Goal: Information Seeking & Learning: Learn about a topic

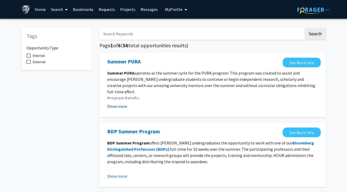
click at [121, 106] on button "Show more" at bounding box center [117, 106] width 20 height 6
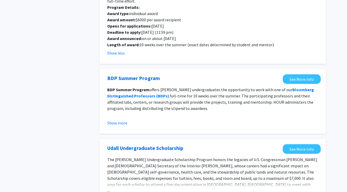
scroll to position [91, 0]
click at [121, 120] on button "Show more" at bounding box center [117, 123] width 20 height 6
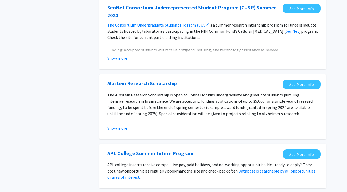
scroll to position [371, 0]
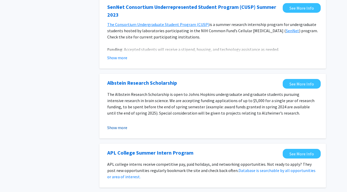
click at [122, 125] on button "Show more" at bounding box center [117, 128] width 20 height 6
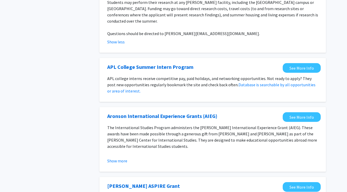
scroll to position [497, 0]
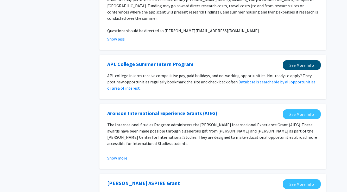
click at [294, 60] on link "See More Info" at bounding box center [302, 65] width 38 height 10
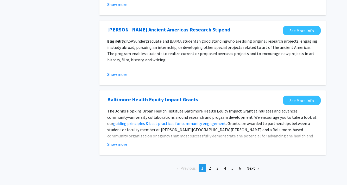
scroll to position [721, 0]
click at [217, 166] on span "3" at bounding box center [217, 168] width 2 height 5
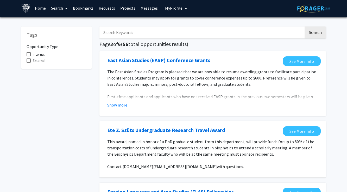
scroll to position [2, 0]
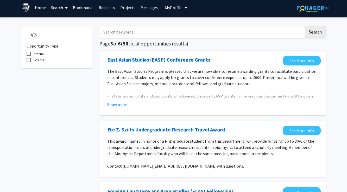
click at [134, 9] on link "Projects" at bounding box center [128, 7] width 20 height 18
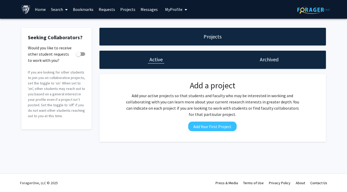
click at [156, 11] on link "Messages" at bounding box center [149, 9] width 22 height 18
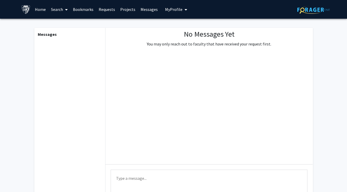
click at [176, 11] on span "My Profile" at bounding box center [173, 9] width 17 height 5
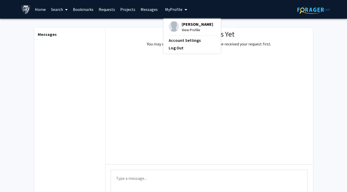
click at [89, 11] on link "Bookmarks" at bounding box center [83, 9] width 26 height 18
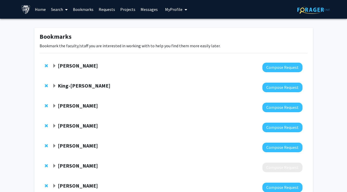
click at [61, 12] on link "Search" at bounding box center [59, 9] width 22 height 18
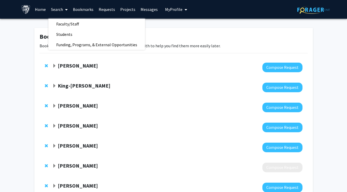
click at [43, 10] on link "Home" at bounding box center [40, 9] width 16 height 18
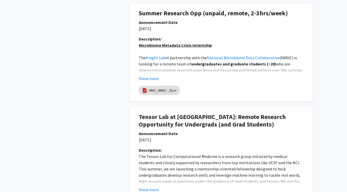
scroll to position [401, 0]
click at [154, 77] on button "Show more" at bounding box center [149, 79] width 20 height 6
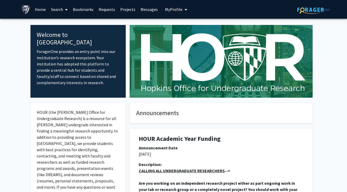
scroll to position [0, 0]
click at [130, 9] on link "Projects" at bounding box center [128, 9] width 20 height 18
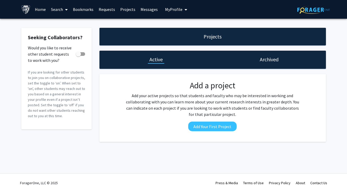
click at [56, 11] on link "Search" at bounding box center [59, 9] width 22 height 18
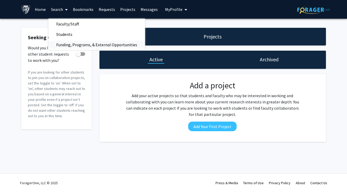
click at [78, 45] on span "Funding, Programs, & External Opportunities" at bounding box center [96, 45] width 97 height 10
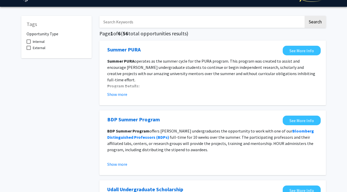
scroll to position [13, 0]
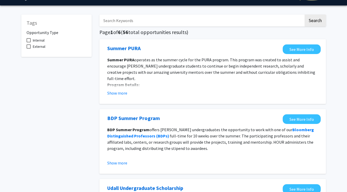
click at [40, 41] on span "Internal" at bounding box center [39, 40] width 12 height 6
click at [29, 42] on input "Internal" at bounding box center [28, 42] width 0 height 0
checkbox input "true"
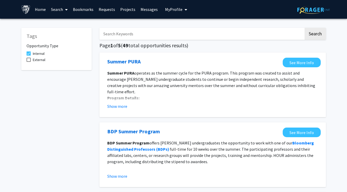
click at [59, 10] on link "Search" at bounding box center [59, 9] width 22 height 18
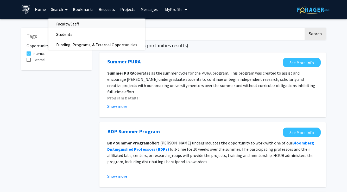
click at [67, 26] on span "Faculty/Staff" at bounding box center [67, 24] width 38 height 10
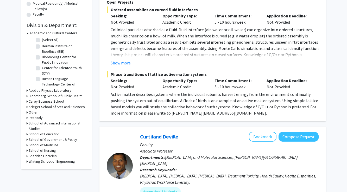
scroll to position [141, 0]
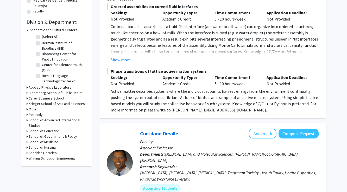
click at [47, 142] on h3 "School of Medicine" at bounding box center [44, 142] width 30 height 5
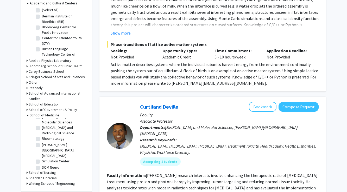
scroll to position [728, 0]
click at [53, 172] on label "SOM Neuro Neuroimmunology" at bounding box center [63, 177] width 43 height 11
click at [45, 172] on input "SOM Neuro Neuroimmunology" at bounding box center [43, 173] width 3 height 3
checkbox input "true"
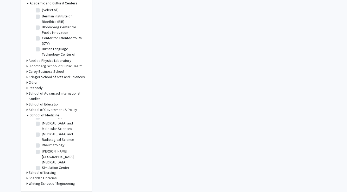
checkbox input "true"
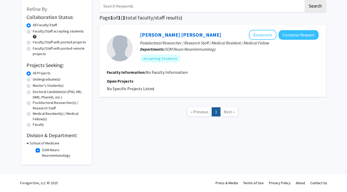
scroll to position [29, 0]
click at [42, 150] on label "SOM Neuro Neuroimmunology" at bounding box center [63, 153] width 43 height 11
click at [42, 150] on input "SOM Neuro Neuroimmunology" at bounding box center [43, 149] width 3 height 3
checkbox input "false"
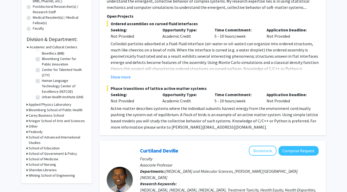
scroll to position [162, 0]
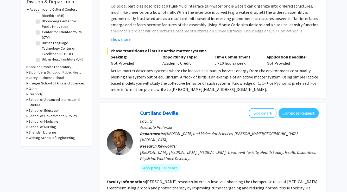
click at [54, 122] on h3 "School of Medicine" at bounding box center [44, 121] width 30 height 5
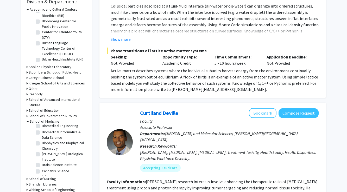
scroll to position [95, 0]
click at [55, 161] on label "Brain Science Institute" at bounding box center [59, 163] width 35 height 5
click at [45, 161] on input "Brain Science Institute" at bounding box center [43, 162] width 3 height 3
checkbox input "true"
